Goal: Find specific page/section: Find specific page/section

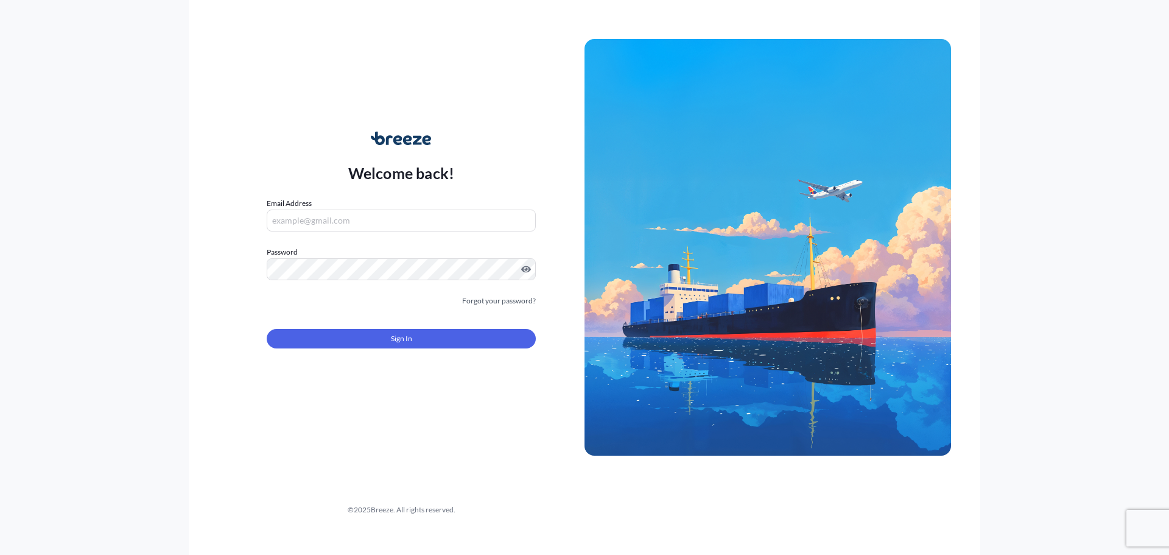
type input "[PERSON_NAME][EMAIL_ADDRESS][PERSON_NAME][DOMAIN_NAME]"
click at [391, 352] on form "Email Address [PERSON_NAME][EMAIL_ADDRESS][PERSON_NAME][DOMAIN_NAME] Password M…" at bounding box center [401, 280] width 269 height 166
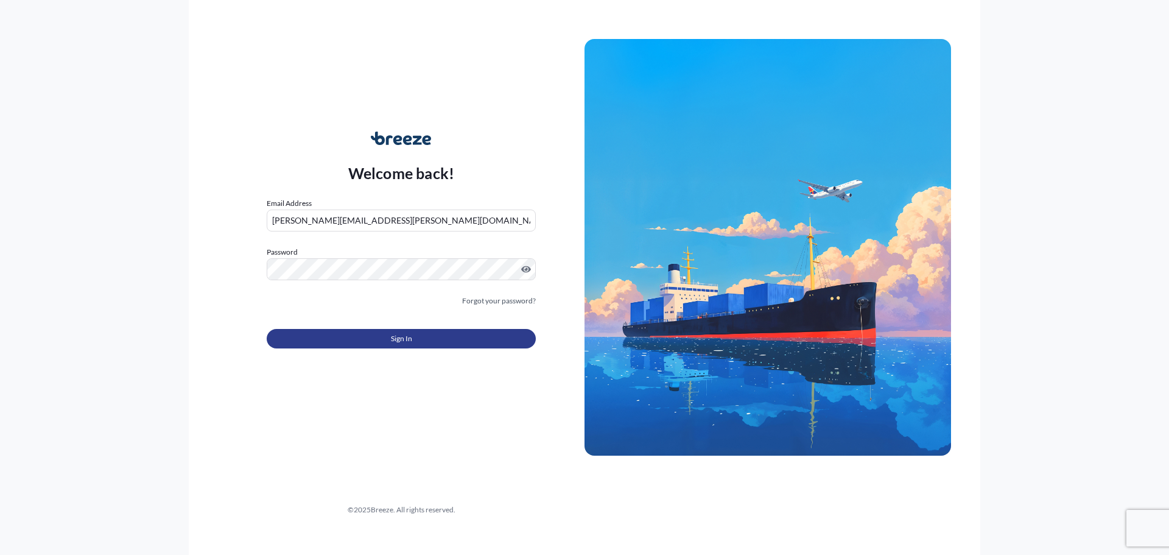
click at [399, 339] on span "Sign In" at bounding box center [401, 338] width 21 height 12
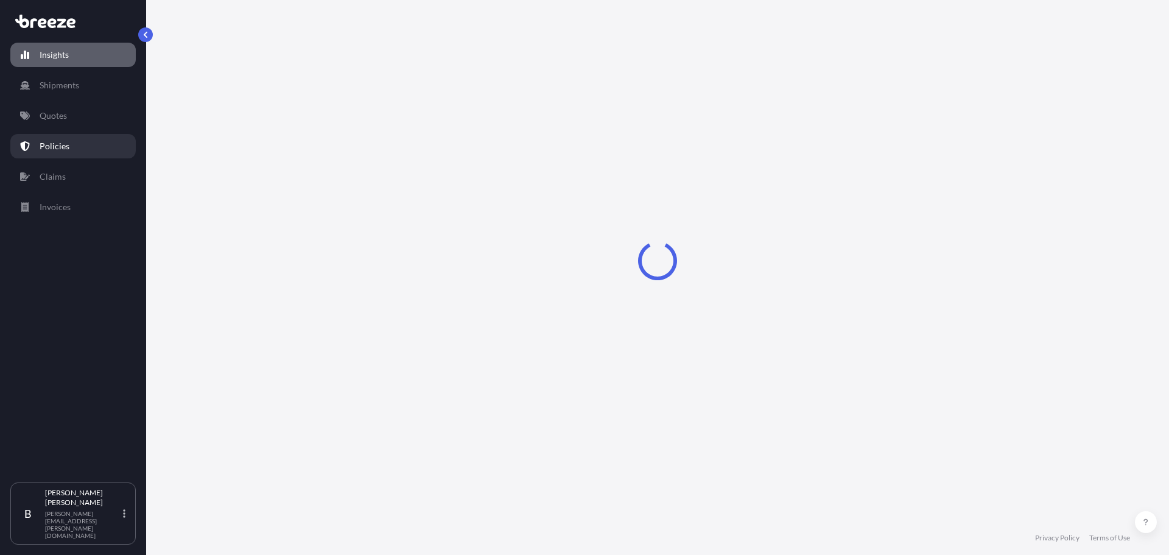
click at [46, 138] on link "Policies" at bounding box center [72, 146] width 125 height 24
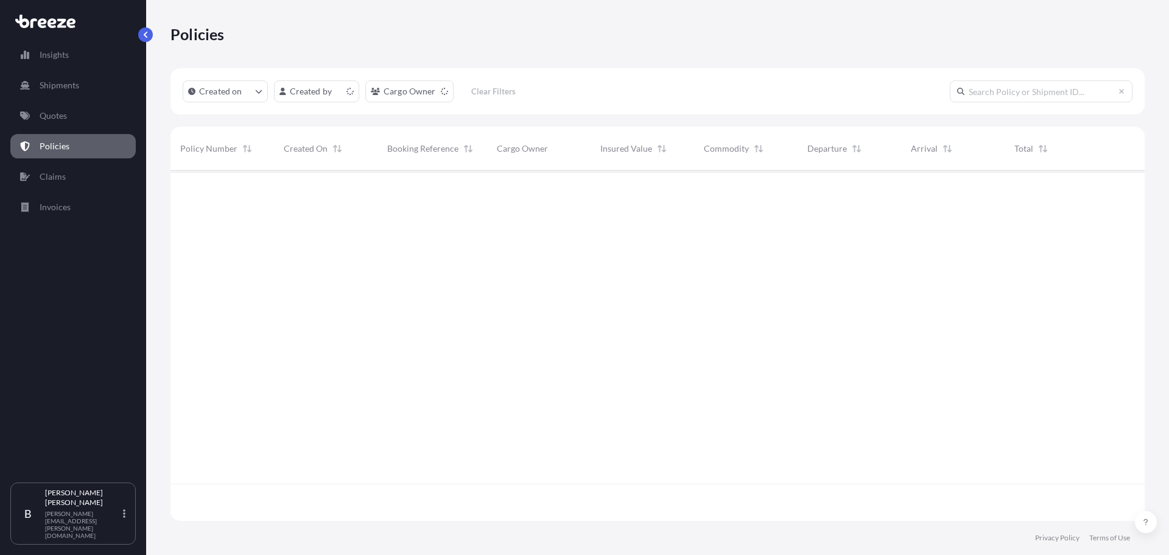
scroll to position [348, 965]
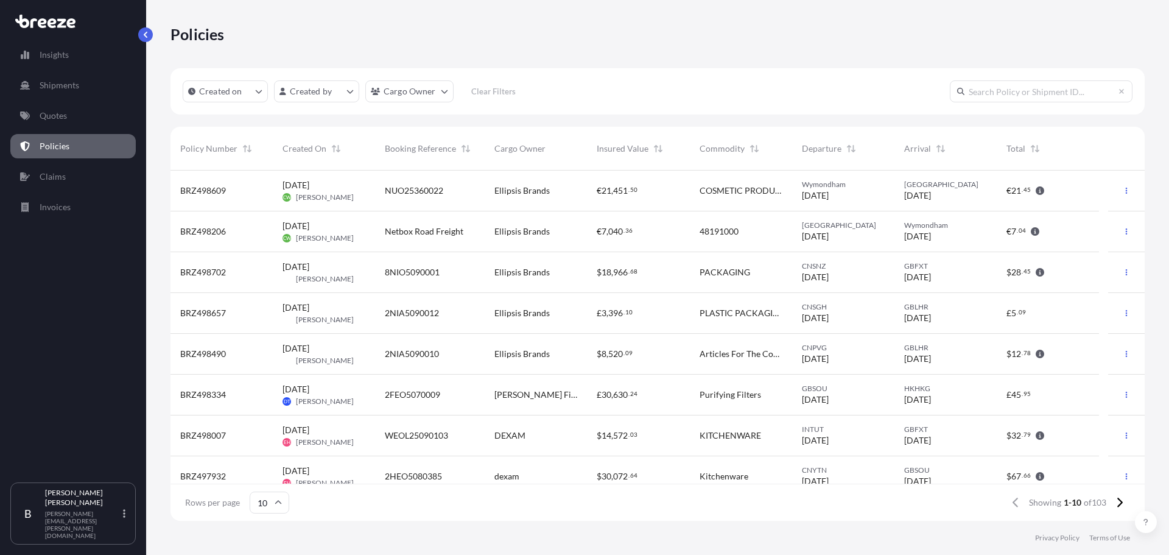
click at [456, 310] on div "2NIA5090012" at bounding box center [430, 313] width 90 height 12
